Goal: Obtain resource: Download file/media

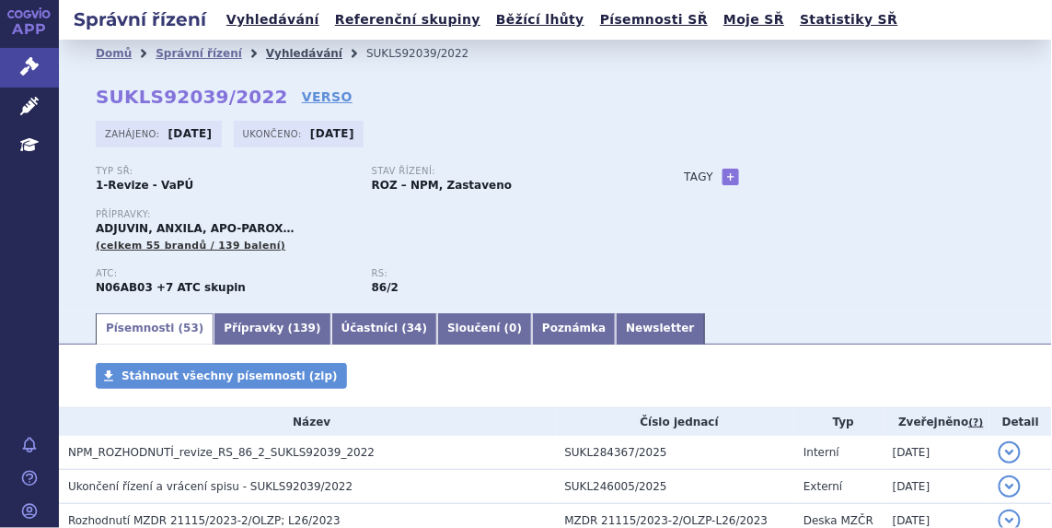
click at [273, 48] on link "Vyhledávání" at bounding box center [304, 53] width 76 height 13
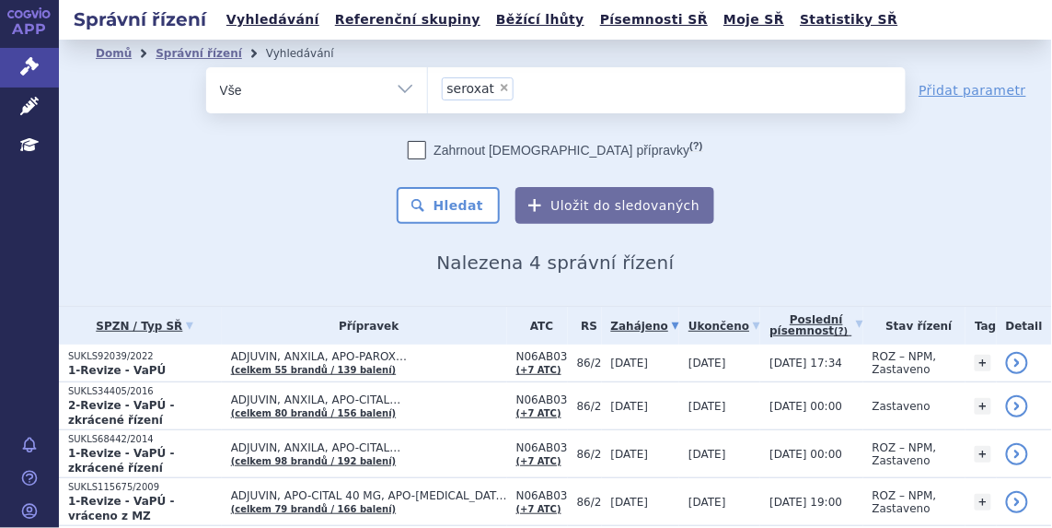
click at [499, 89] on span "×" at bounding box center [504, 87] width 11 height 11
click at [428, 89] on select "seroxat" at bounding box center [427, 89] width 1 height 46
select select
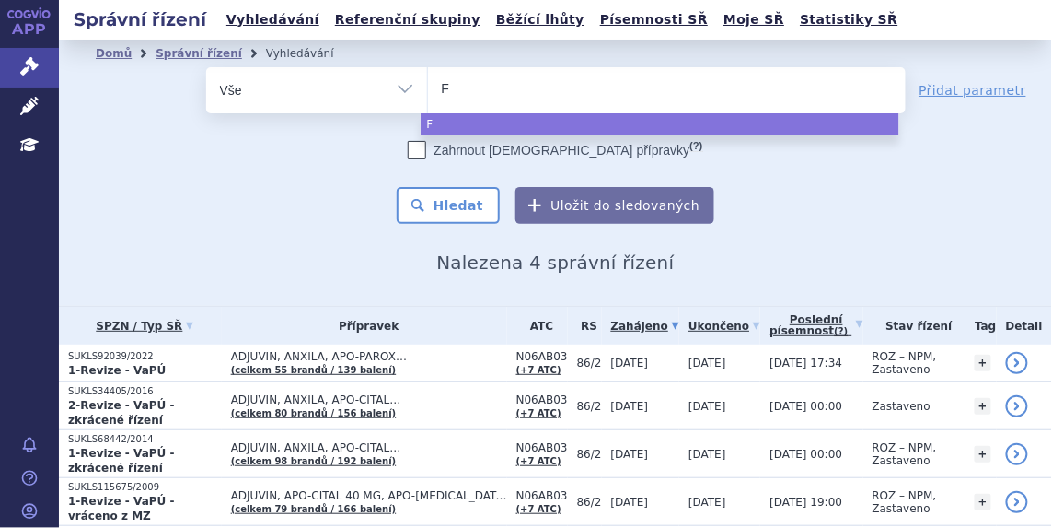
type input "Fl"
type input "Flol"
type input "Flolan"
select select "Flolan"
click at [439, 195] on button "Hledat" at bounding box center [449, 205] width 104 height 37
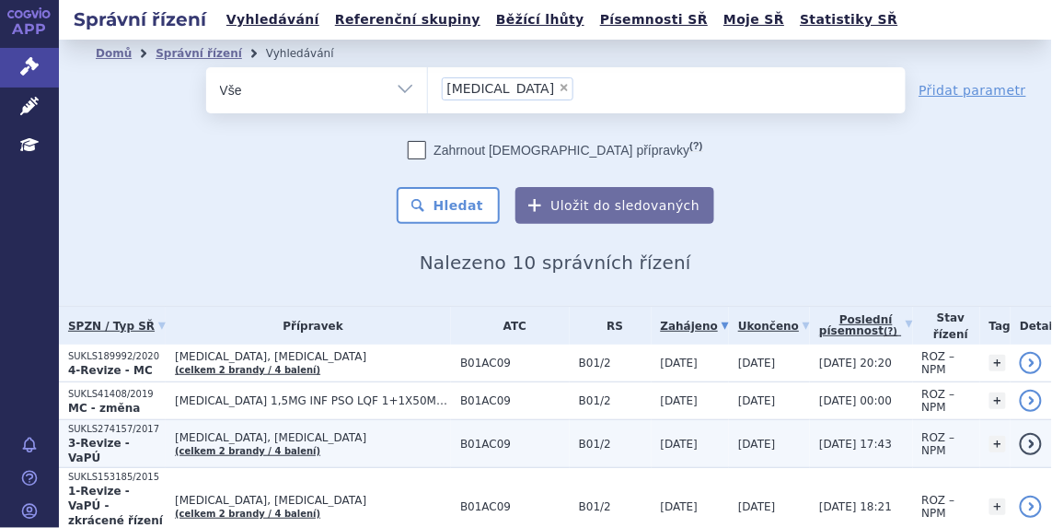
click at [117, 423] on p "SUKLS274157/2017" at bounding box center [117, 429] width 98 height 13
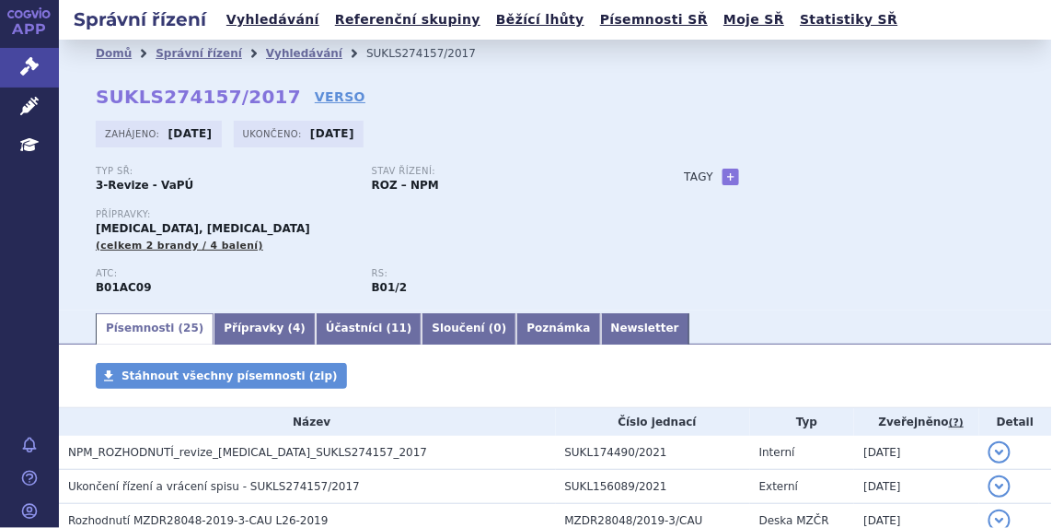
scroll to position [669, 0]
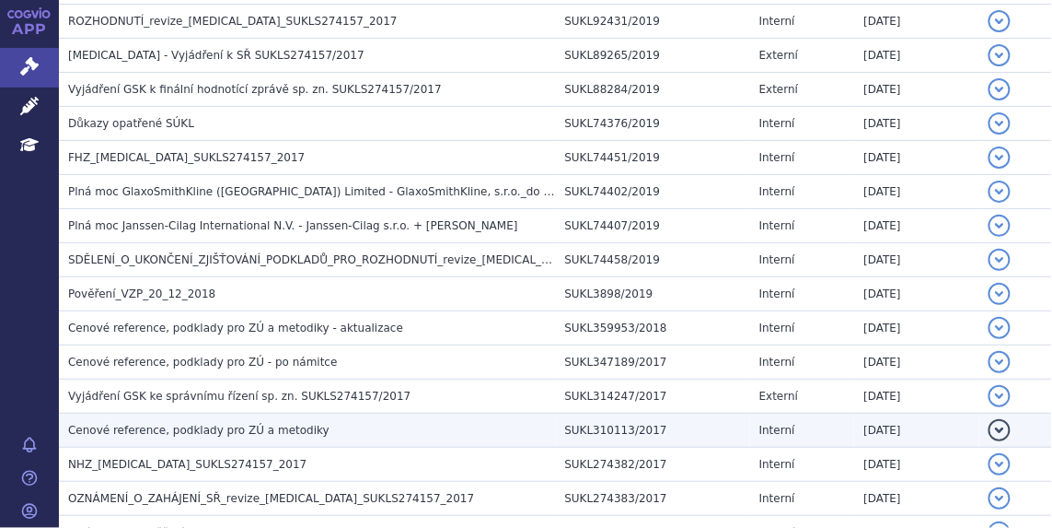
click at [113, 425] on span "Cenové reference, podklady pro ZÚ a metodiky" at bounding box center [199, 430] width 262 height 13
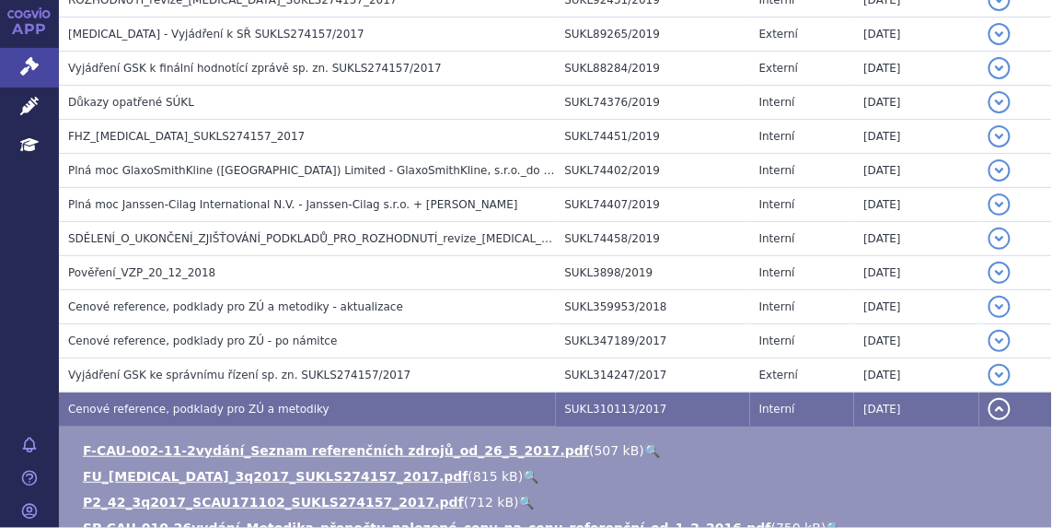
scroll to position [837, 0]
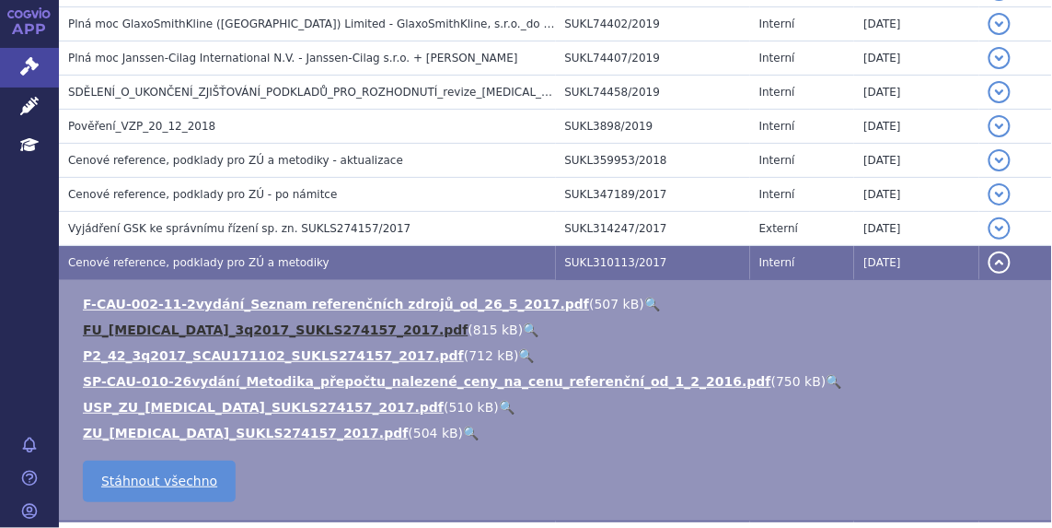
click at [145, 328] on link "FU_[MEDICAL_DATA]_3q2017_SUKLS274157_2017.pdf" at bounding box center [276, 329] width 386 height 15
